Goal: Task Accomplishment & Management: Complete application form

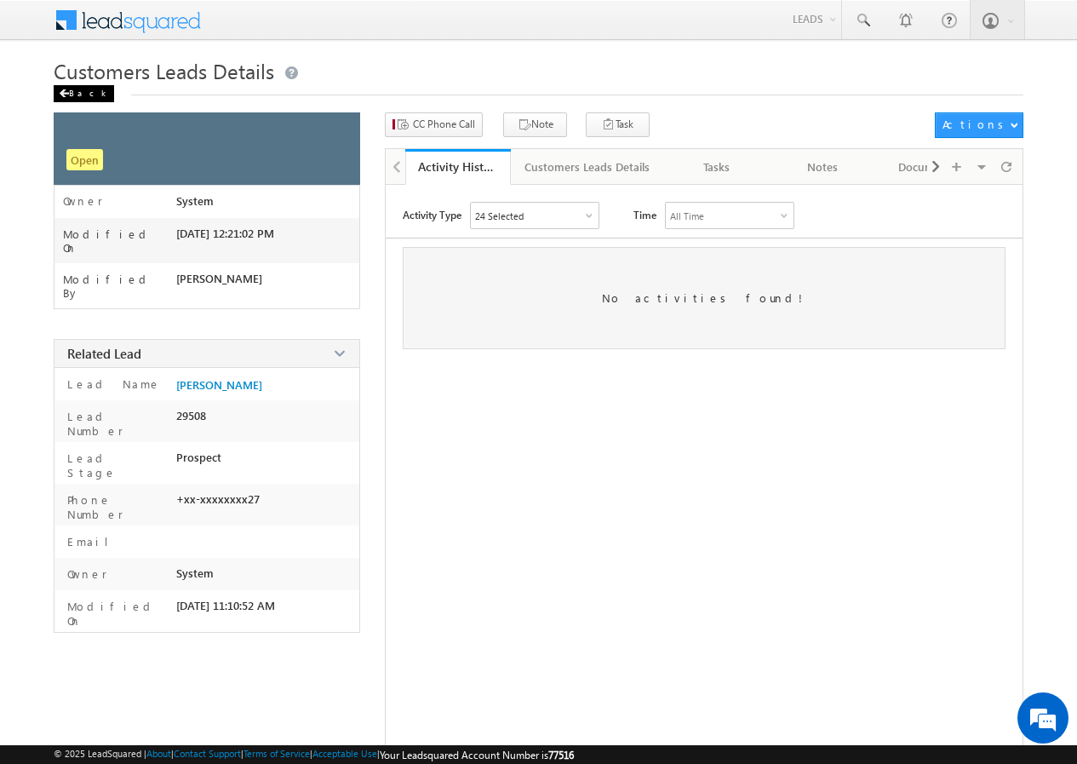
click at [80, 100] on div "Back" at bounding box center [84, 93] width 60 height 17
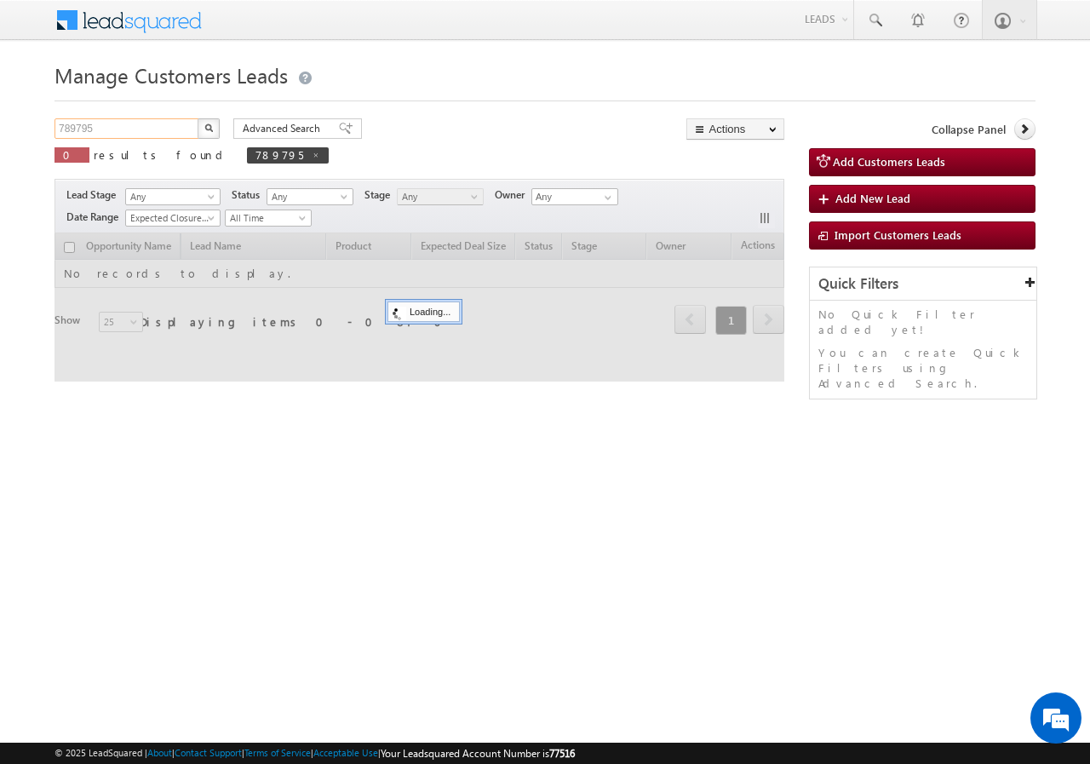
click at [116, 125] on input "789795" at bounding box center [128, 128] width 146 height 20
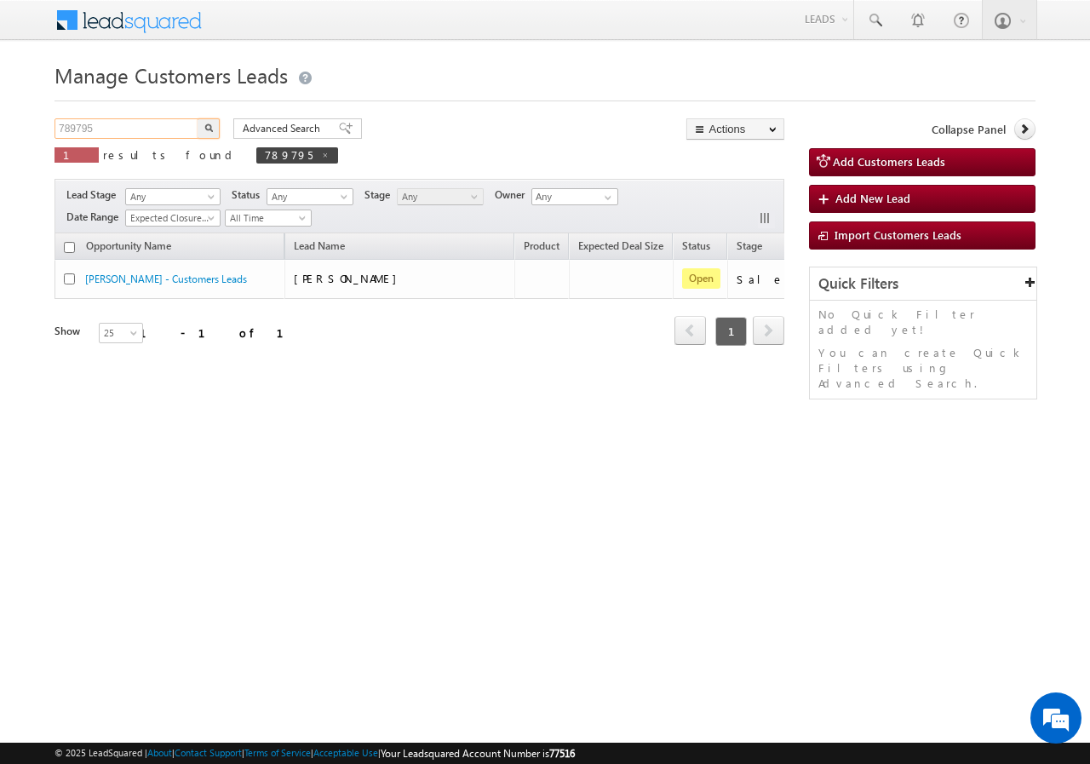
paste input "92730"
type input "792730"
click at [204, 129] on button "button" at bounding box center [209, 128] width 22 height 20
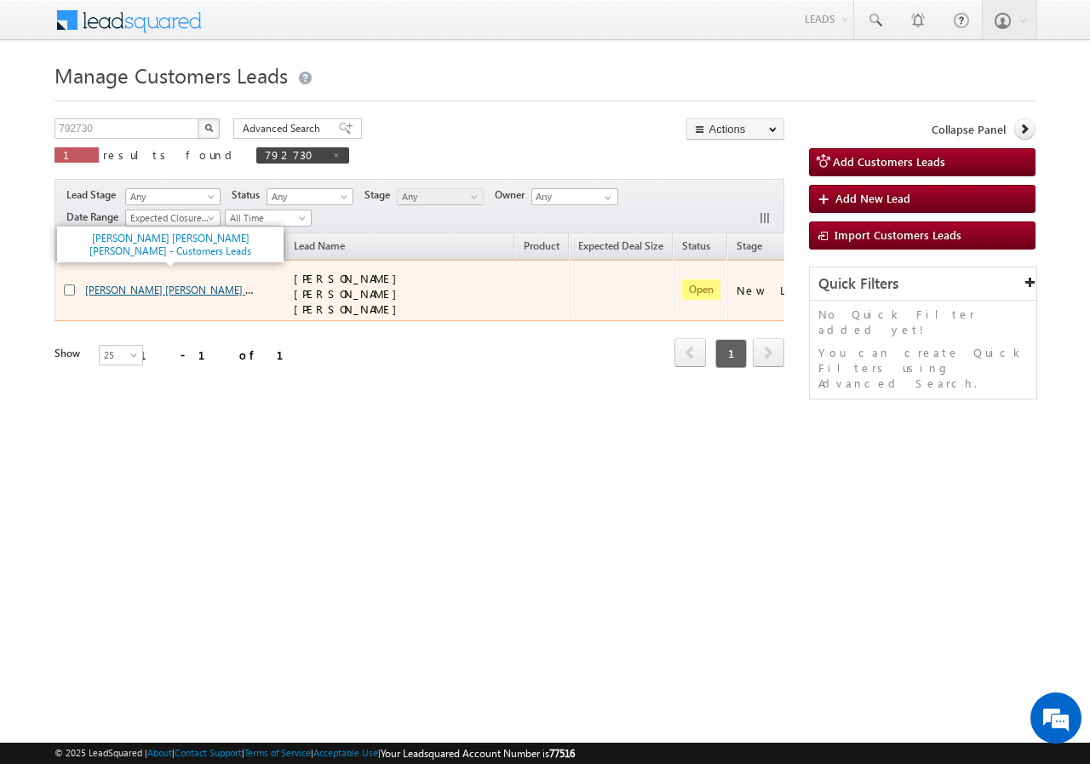
click at [106, 282] on link "[PERSON_NAME] [PERSON_NAME] [PERSON_NAME] - Customers Leads" at bounding box center [246, 289] width 322 height 14
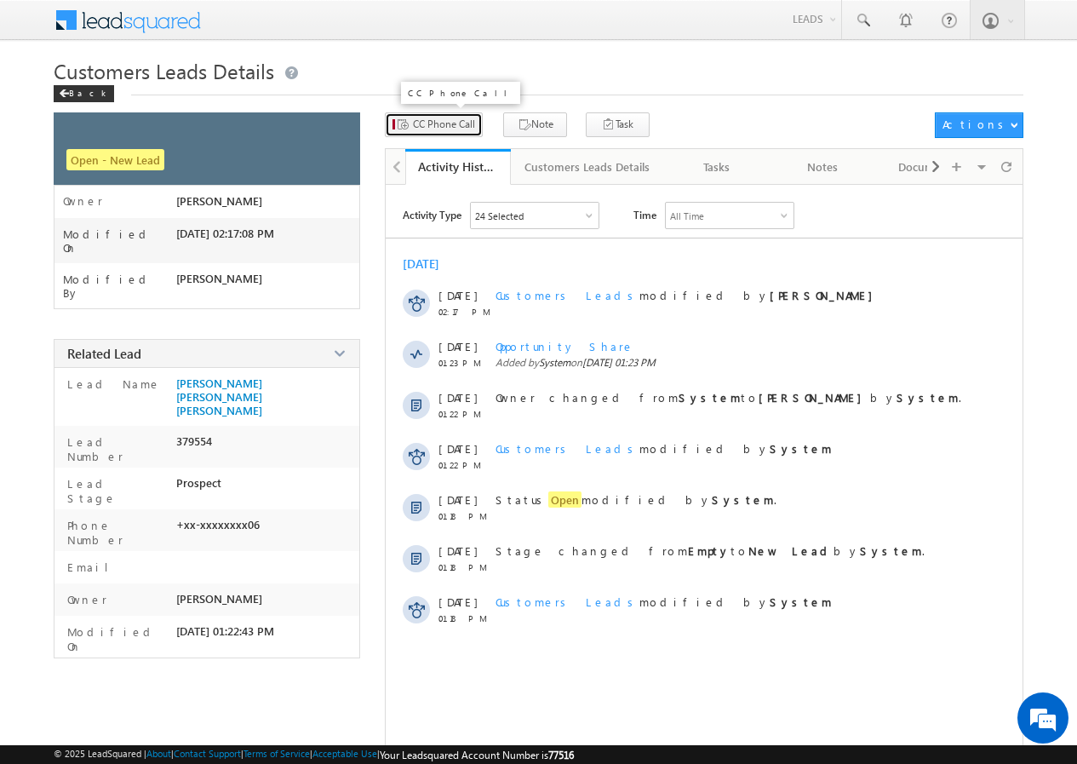
click at [444, 121] on span "CC Phone Call" at bounding box center [444, 124] width 62 height 15
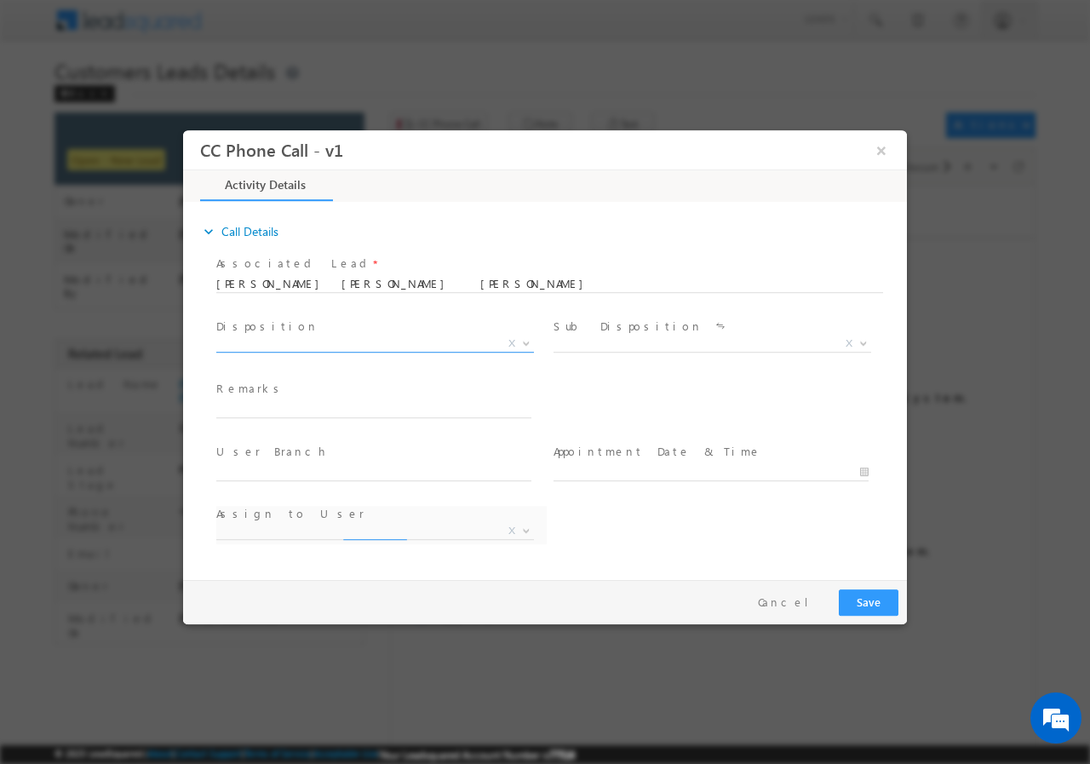
click at [366, 342] on span "X" at bounding box center [375, 343] width 318 height 17
select select "dharmendra.sikarwar1@sgrlimited.in"
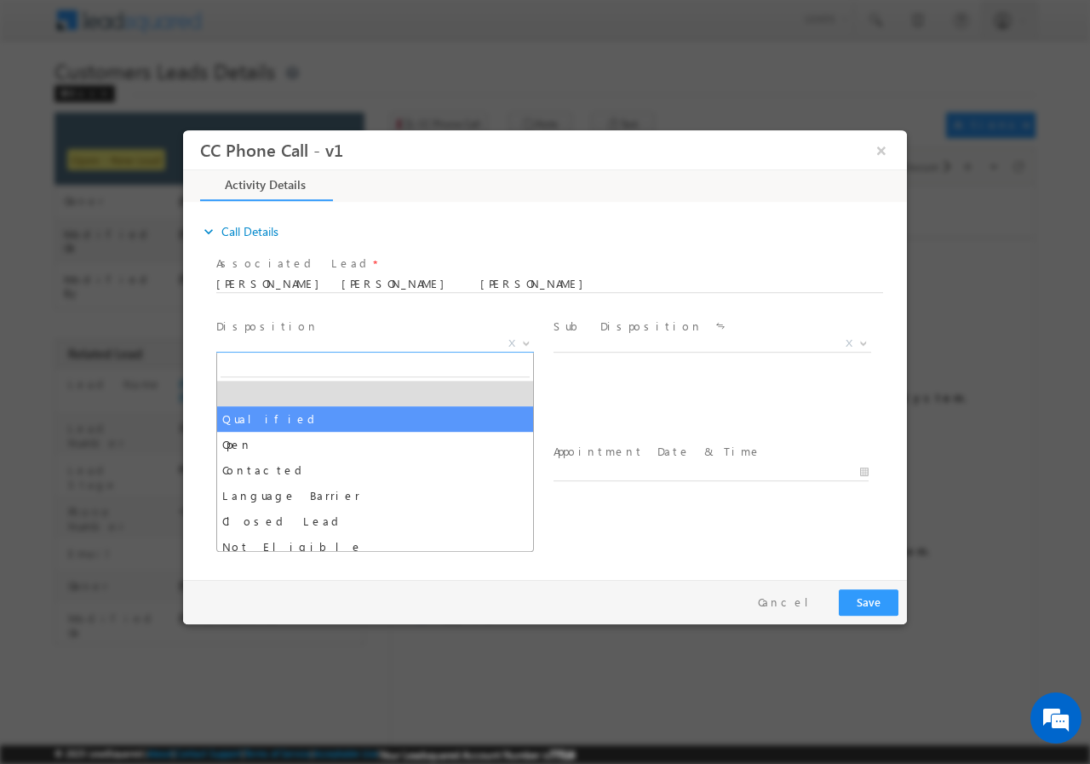
select select "Qualified"
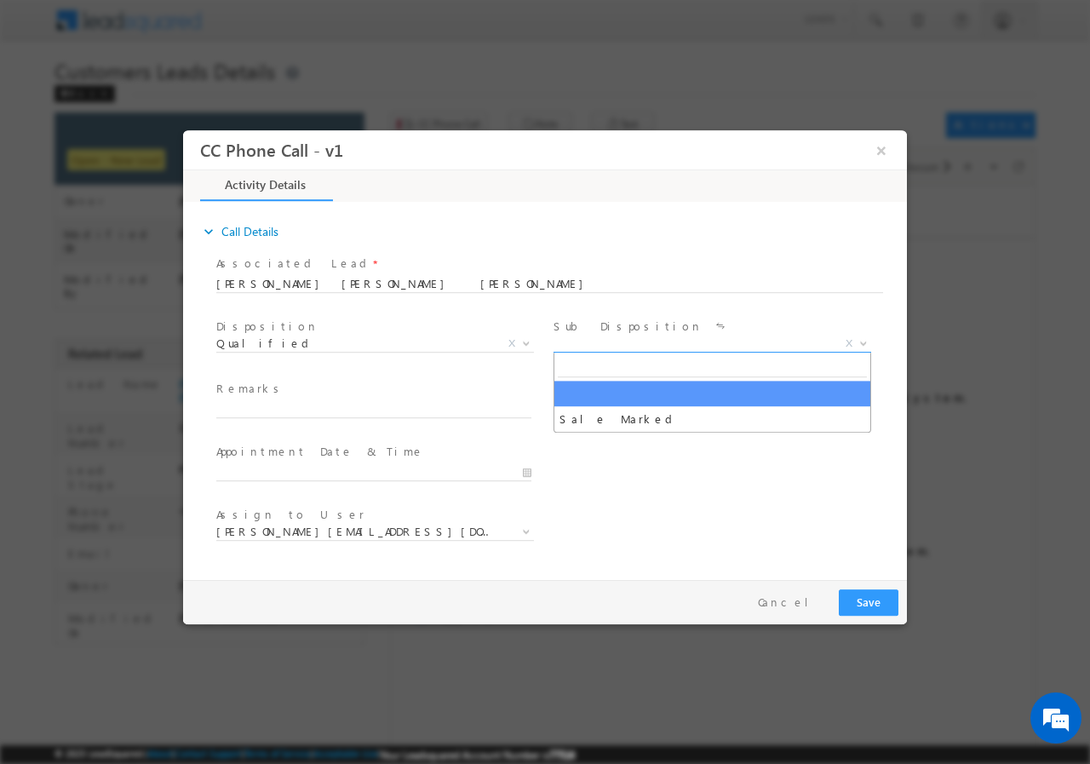
click at [599, 342] on span "X" at bounding box center [713, 343] width 318 height 17
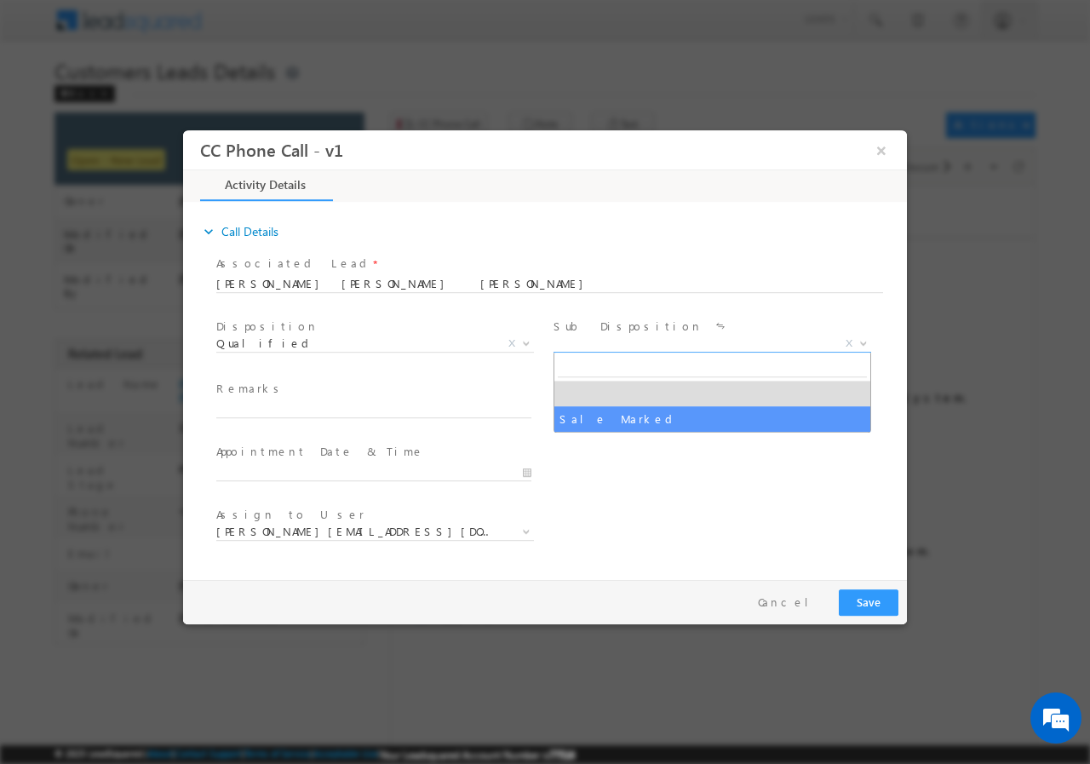
select select "Sale Marked"
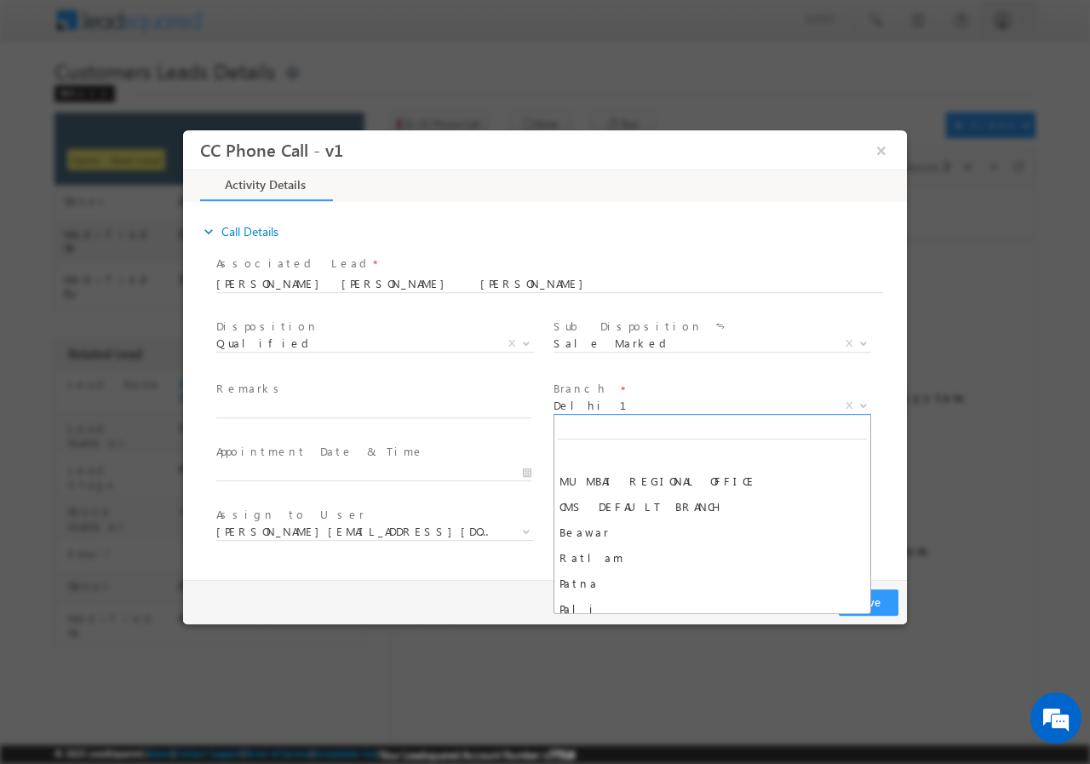
click at [617, 403] on span "Delhi 1" at bounding box center [692, 404] width 277 height 15
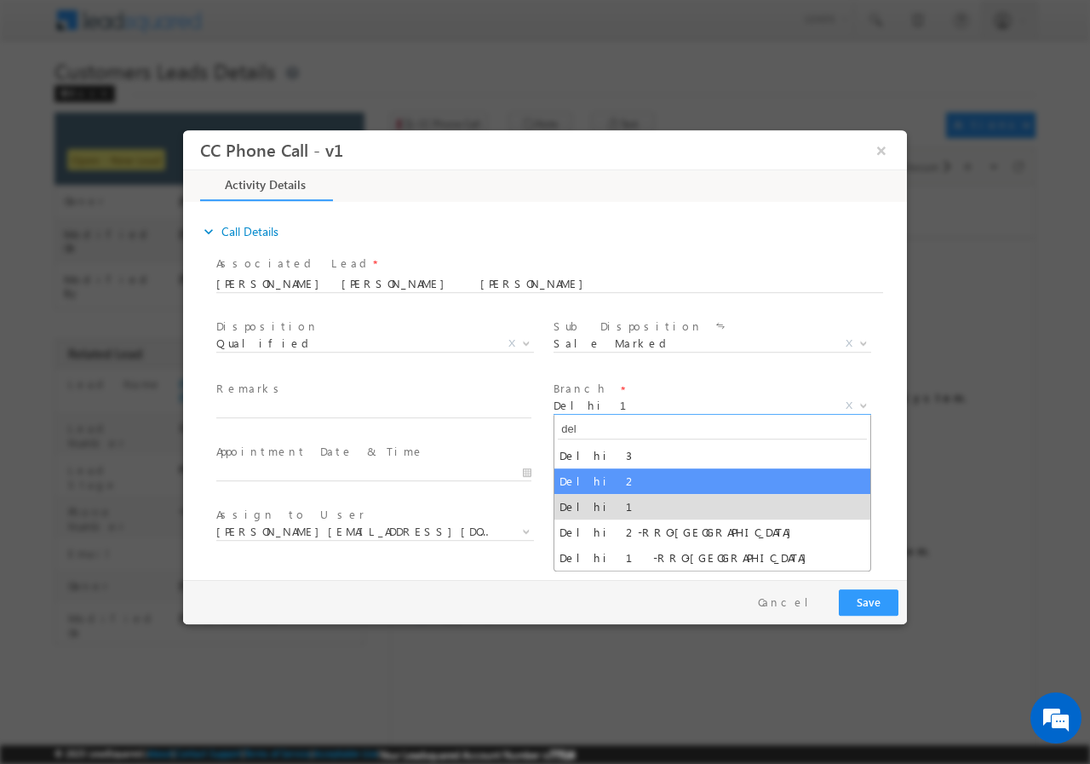
type input "del"
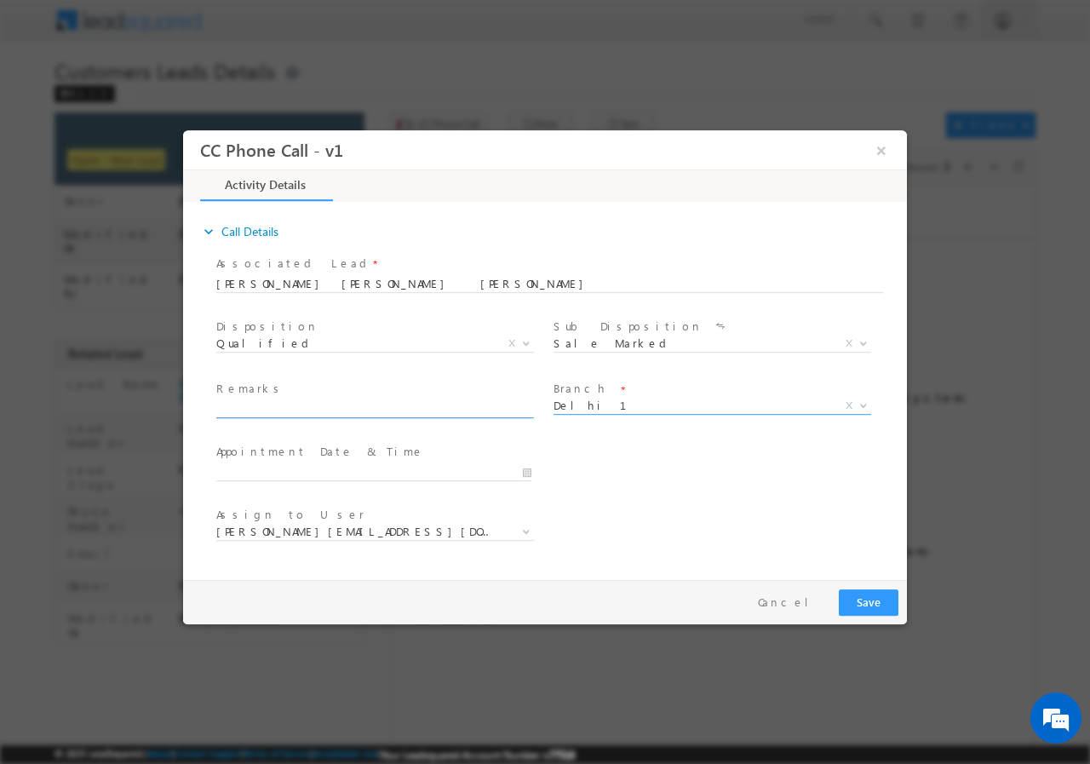
click at [308, 405] on input "text" at bounding box center [373, 408] width 315 height 17
paste input "792730//VB_Interested//VIVEK KUMAR SINGH SINGH//9211383206// P+C// loan req-8L/…"
type input "792730//VB_Interested//VIVEK KUMAR SINGH SINGH//9211383206// P+C// loan req-8L/…"
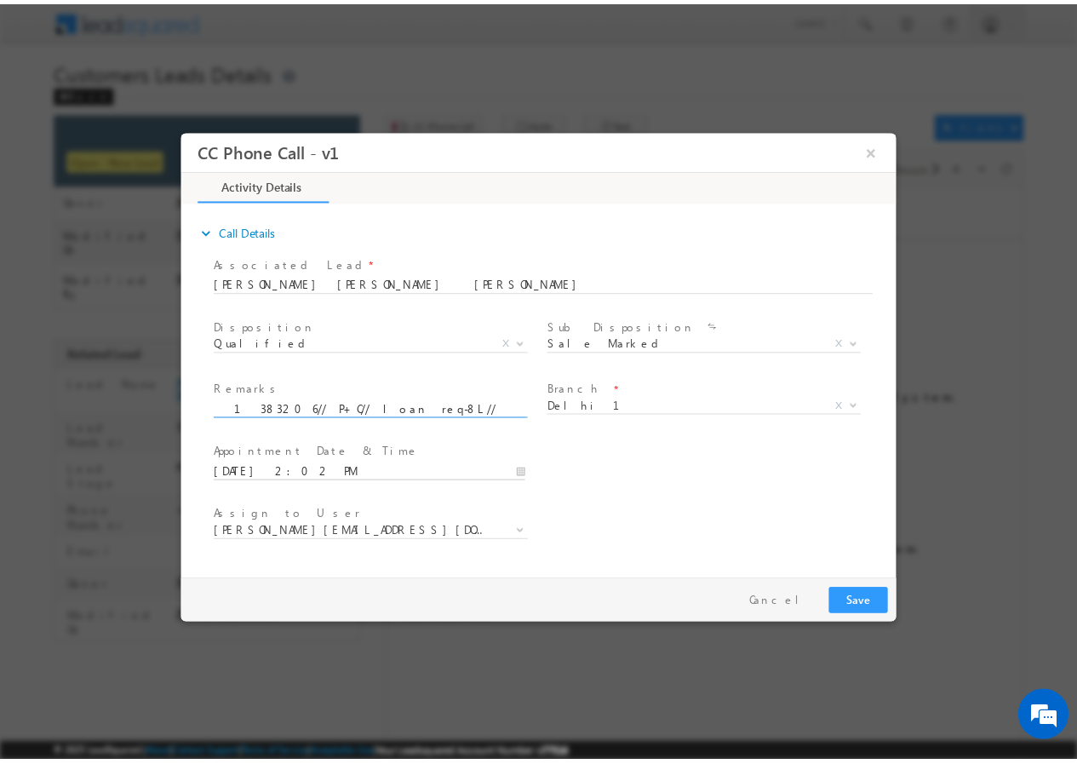
scroll to position [0, 0]
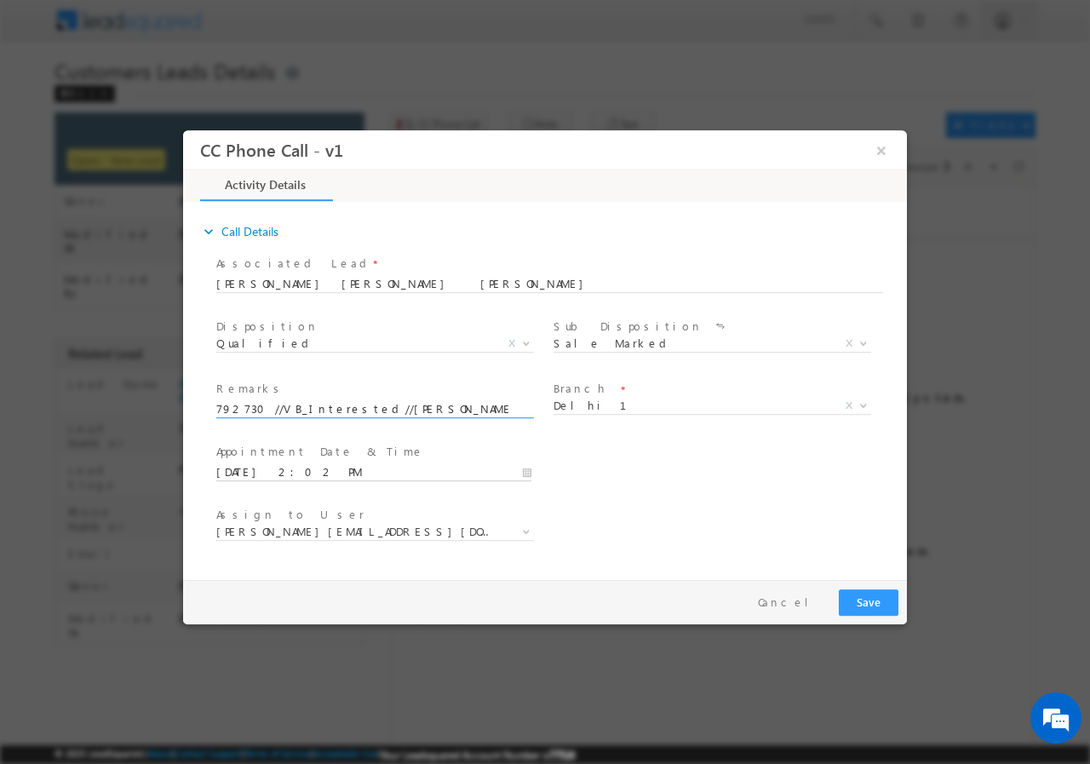
click at [525, 474] on input "09/01/2025 2:02 PM" at bounding box center [373, 471] width 315 height 17
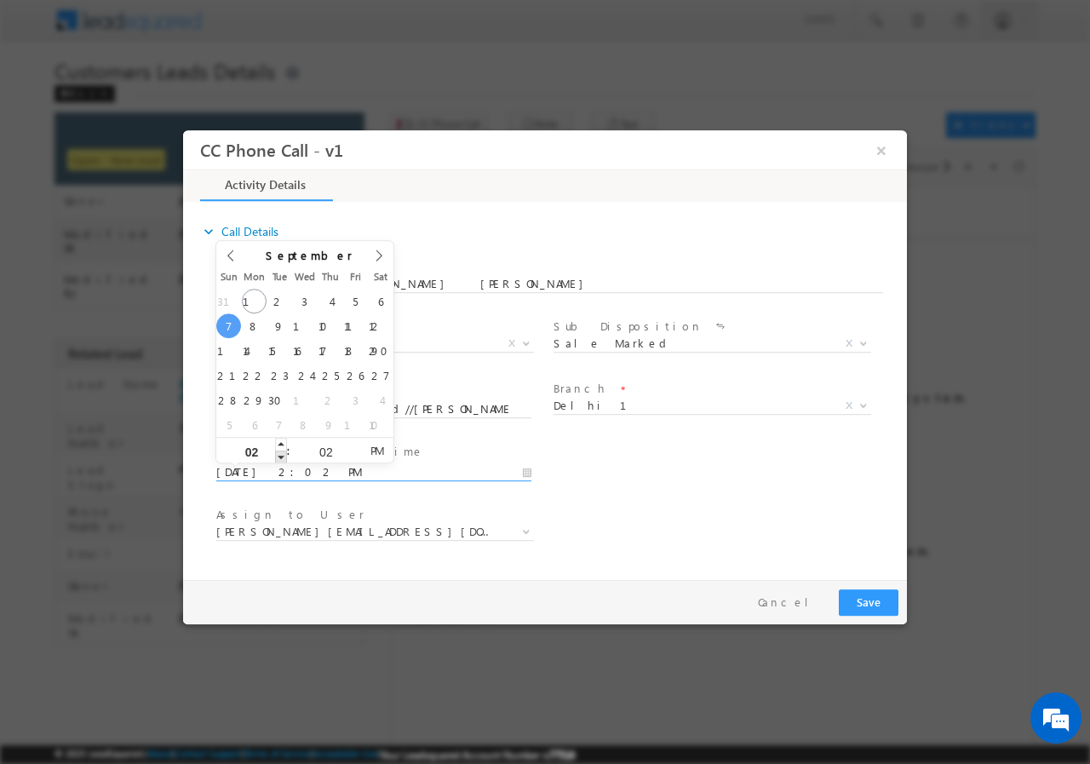
type input "09/07/2025 1:02 PM"
type input "01"
click at [281, 456] on span at bounding box center [281, 456] width 12 height 13
type input "09/07/2025 12:02 PM"
type input "12"
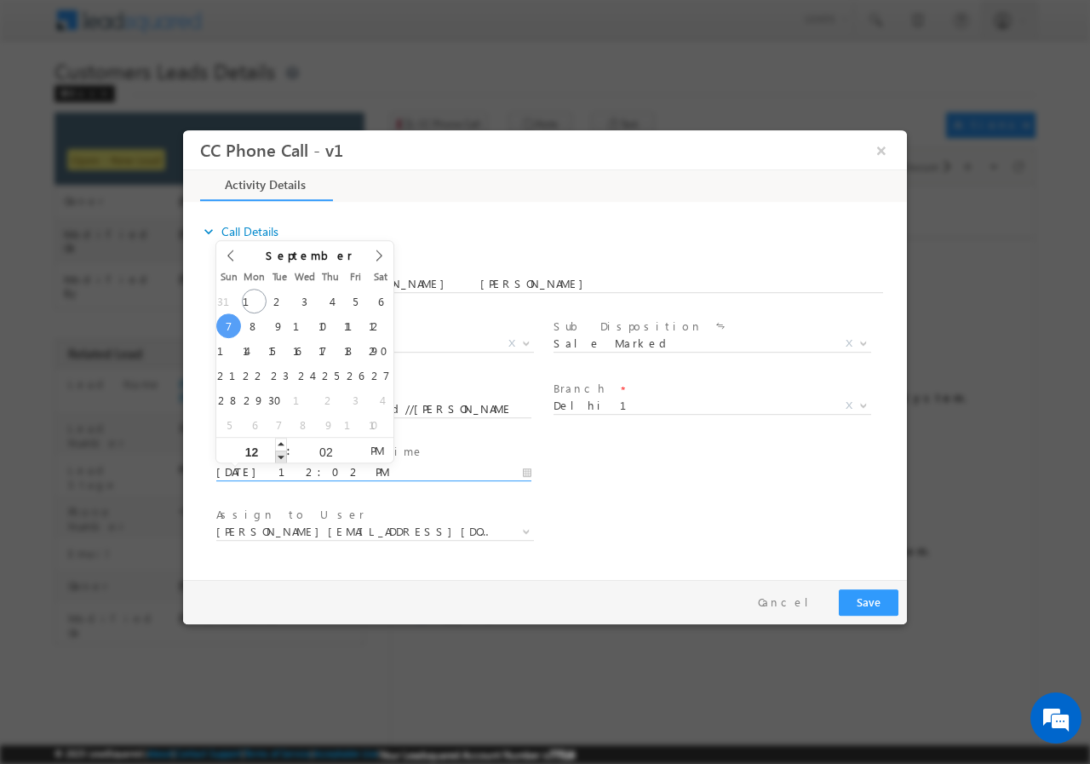
click at [281, 456] on span at bounding box center [281, 456] width 12 height 13
click at [322, 447] on input "02" at bounding box center [325, 450] width 71 height 11
type input "00"
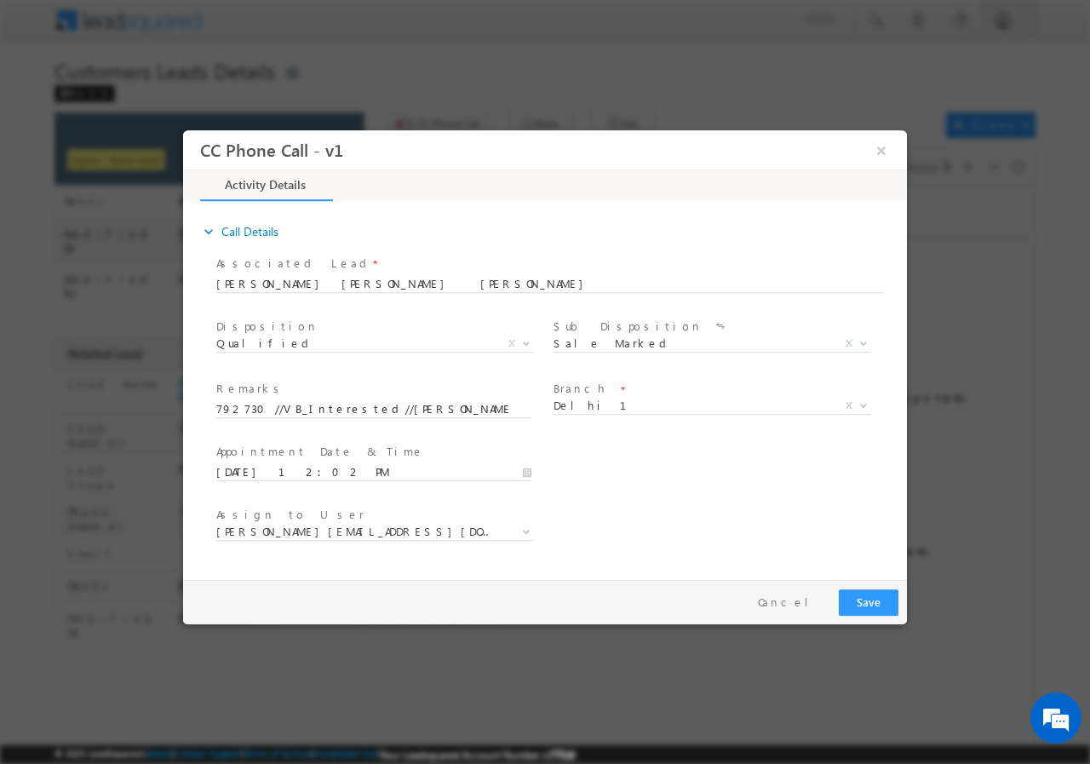
type input "09/07/2025 12:00 PM"
click at [636, 479] on div "User Branch * Appointment Date & Time * 09/07/2025 12:00 PM" at bounding box center [560, 470] width 694 height 63
click at [405, 539] on span "dharmendra.sikarwar1@sgrlimited.in gaurav.raju@sgrlimited.in gavneet.k@sgrlimit…" at bounding box center [381, 534] width 330 height 20
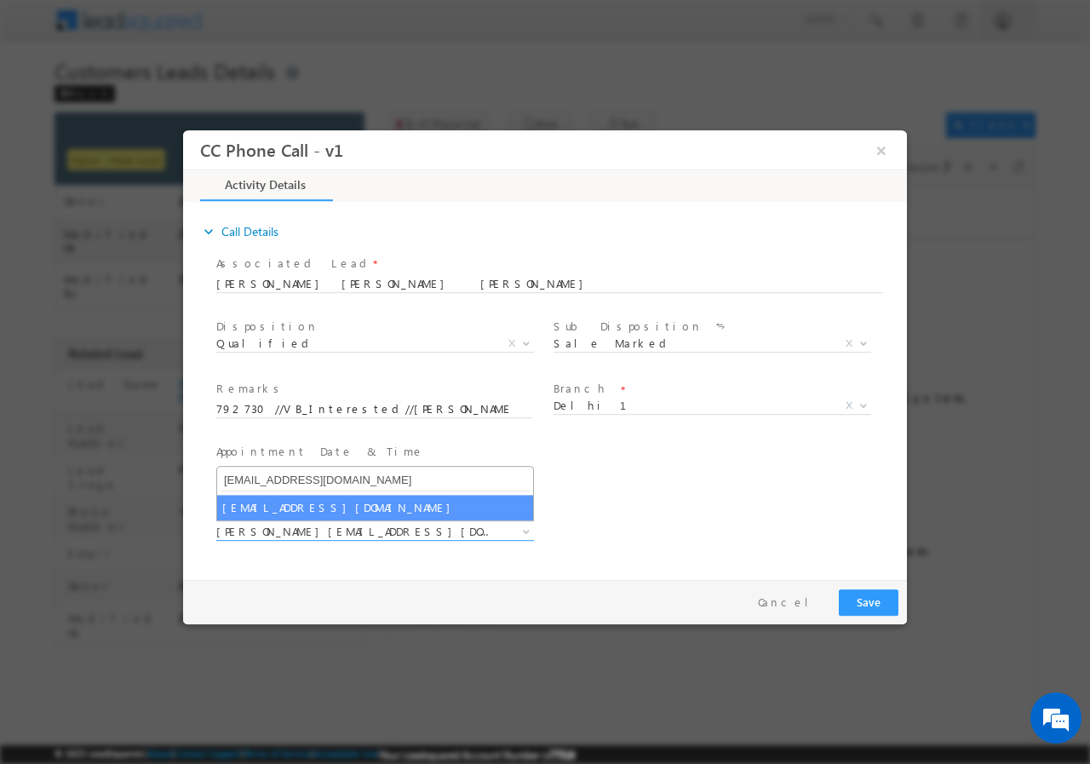
type input "rana.singh@sgrlimited.in"
select select "rana.singh@sgrlimited.in"
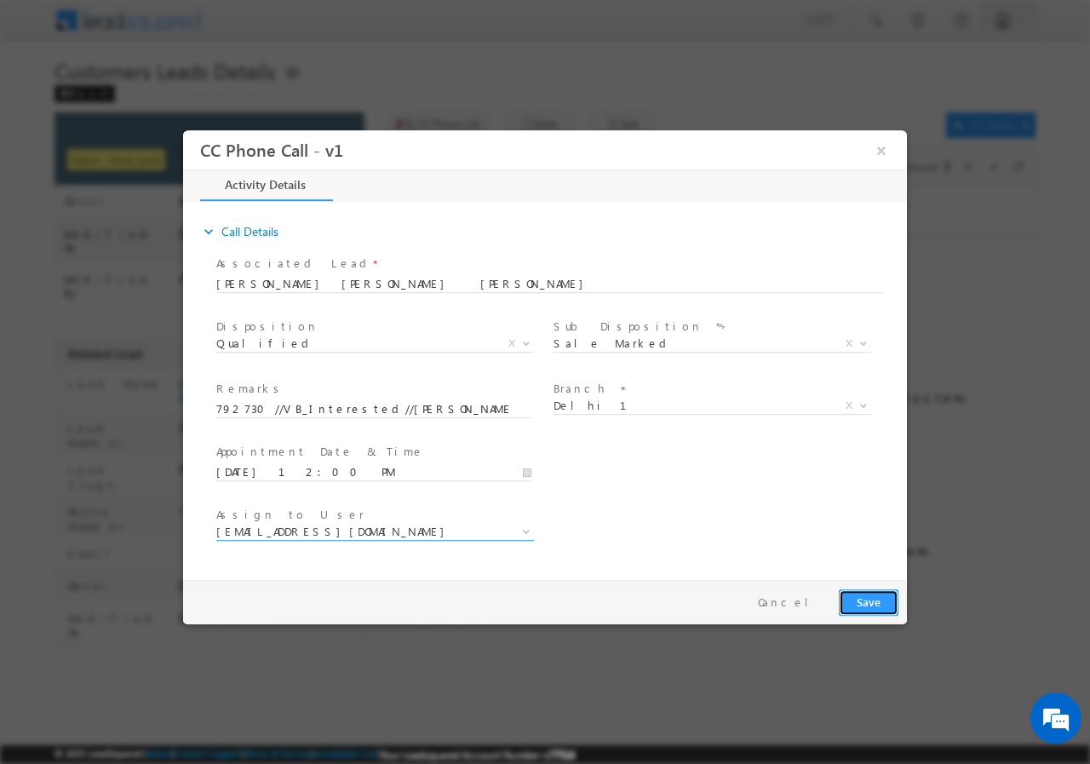
click at [864, 607] on button "Save" at bounding box center [869, 602] width 60 height 26
click at [883, 145] on button "×" at bounding box center [881, 150] width 29 height 32
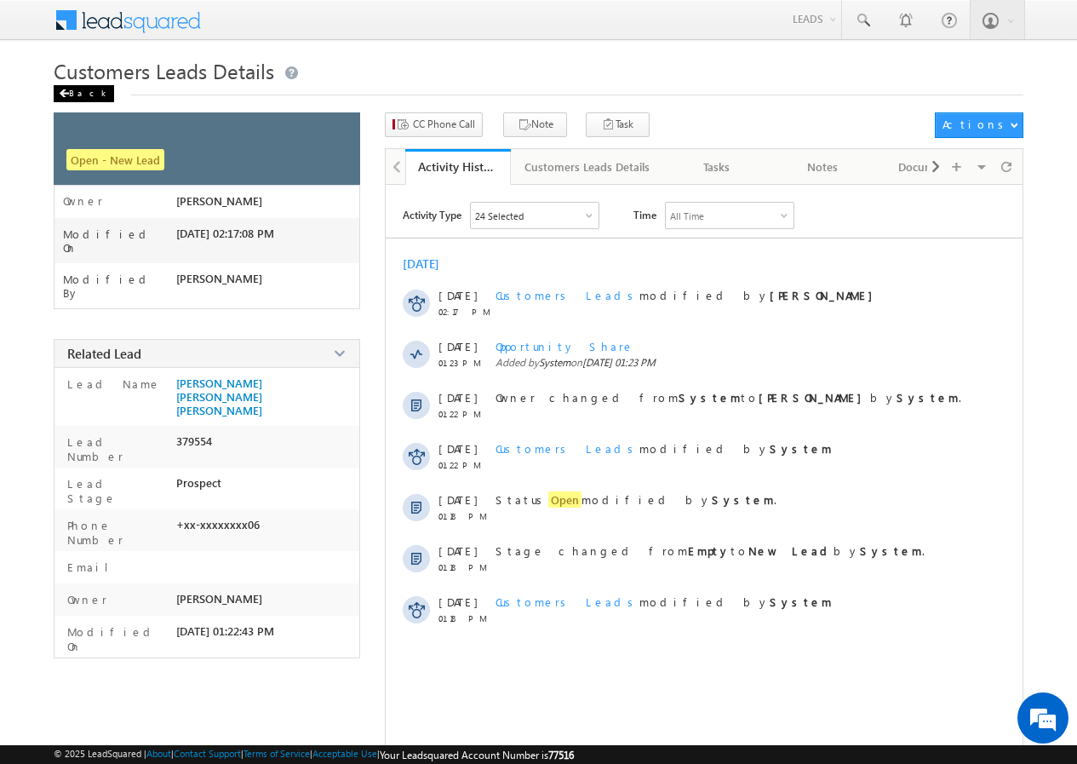
click at [70, 89] on div "Back" at bounding box center [84, 93] width 60 height 17
